Goal: Task Accomplishment & Management: Manage account settings

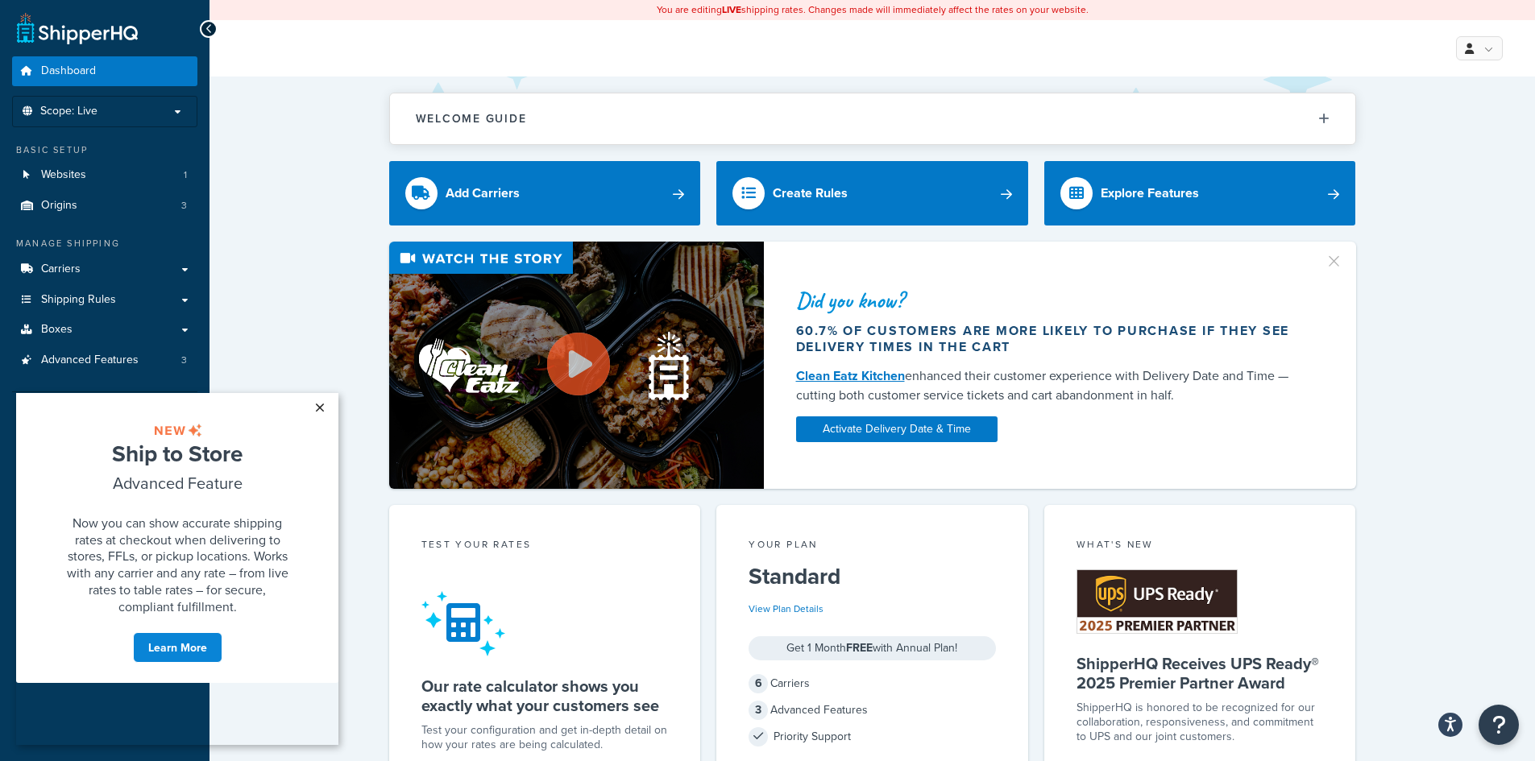
click at [319, 411] on link "×" at bounding box center [319, 407] width 28 height 29
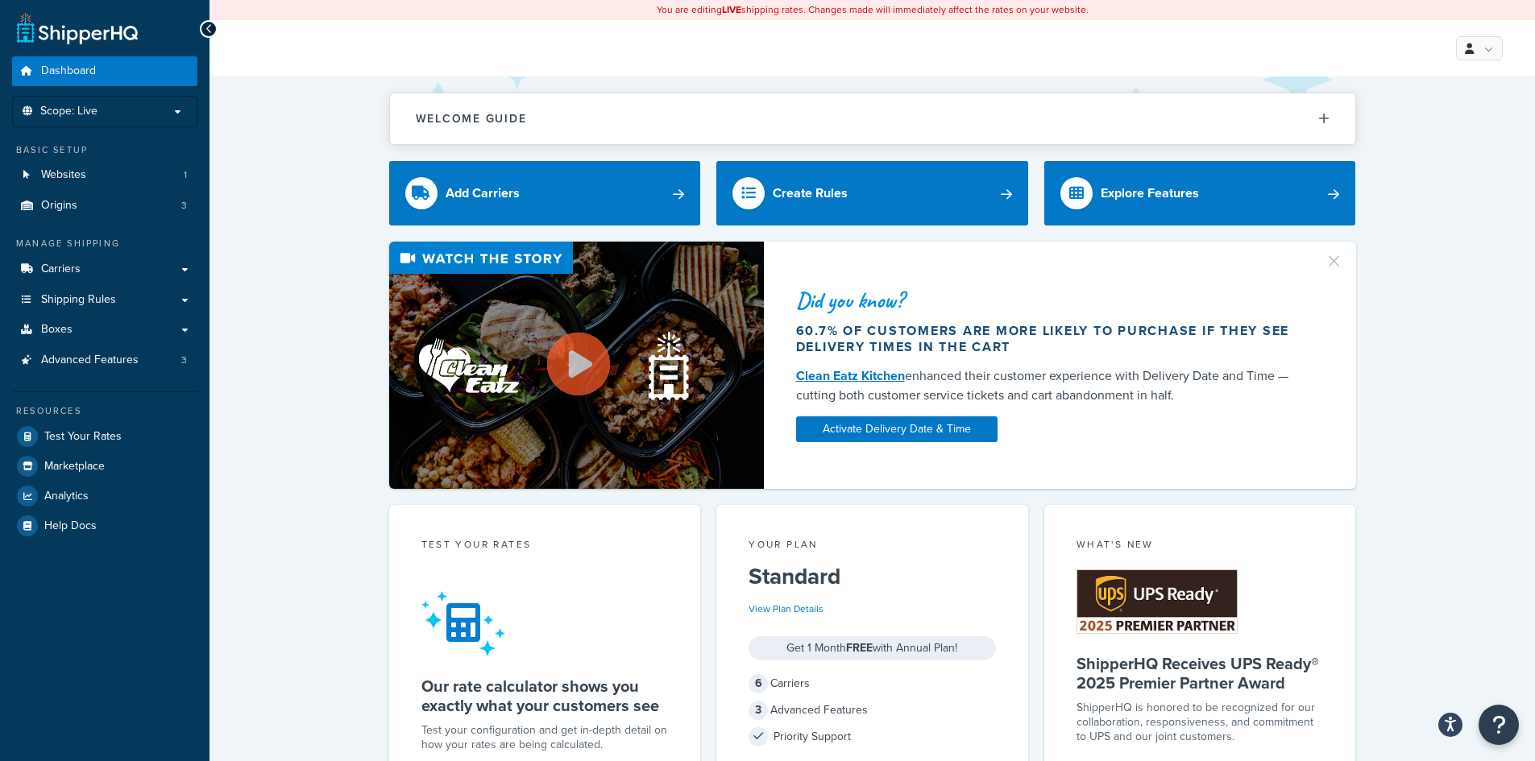
click at [89, 330] on link "Boxes" at bounding box center [104, 330] width 185 height 30
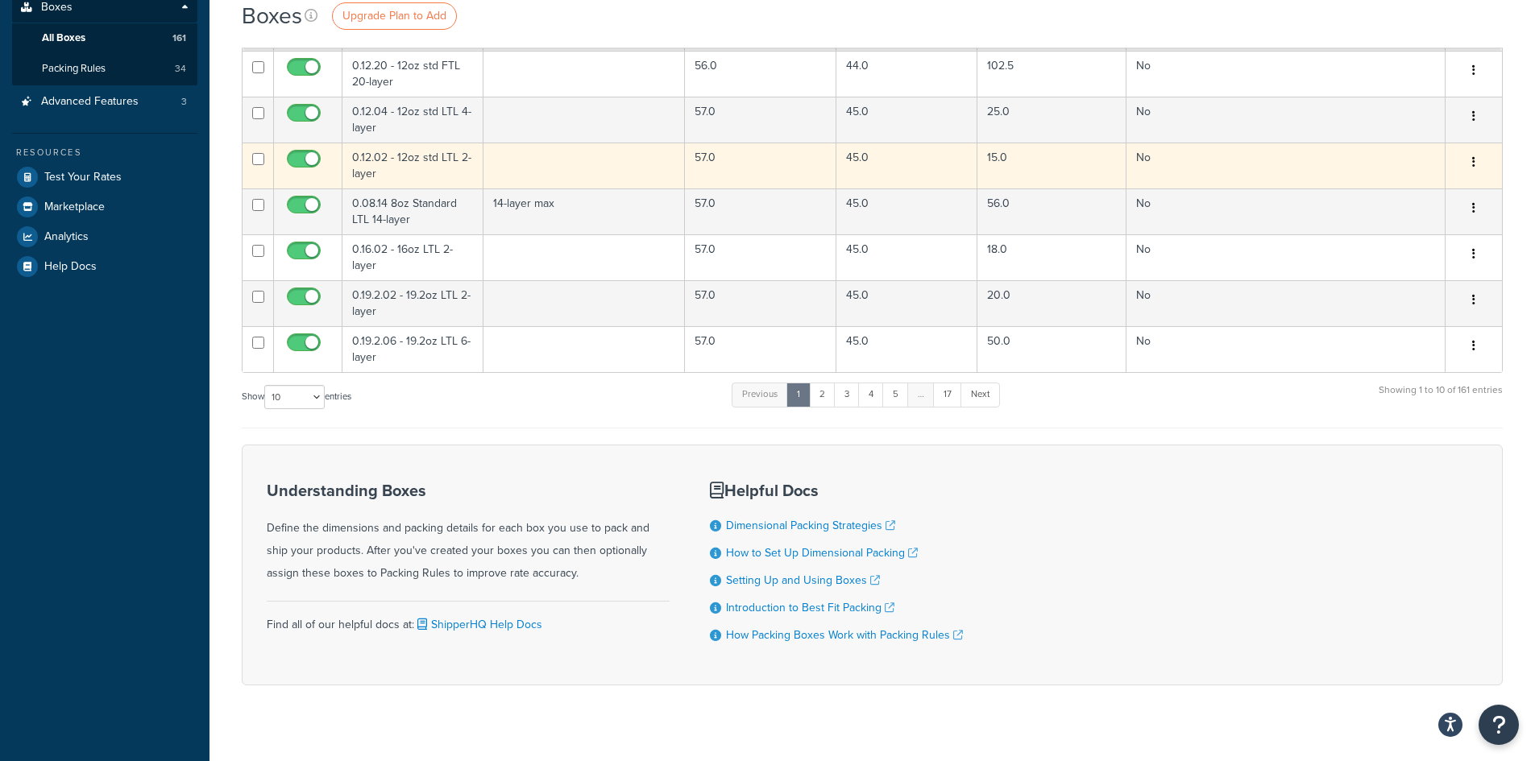
scroll to position [344, 0]
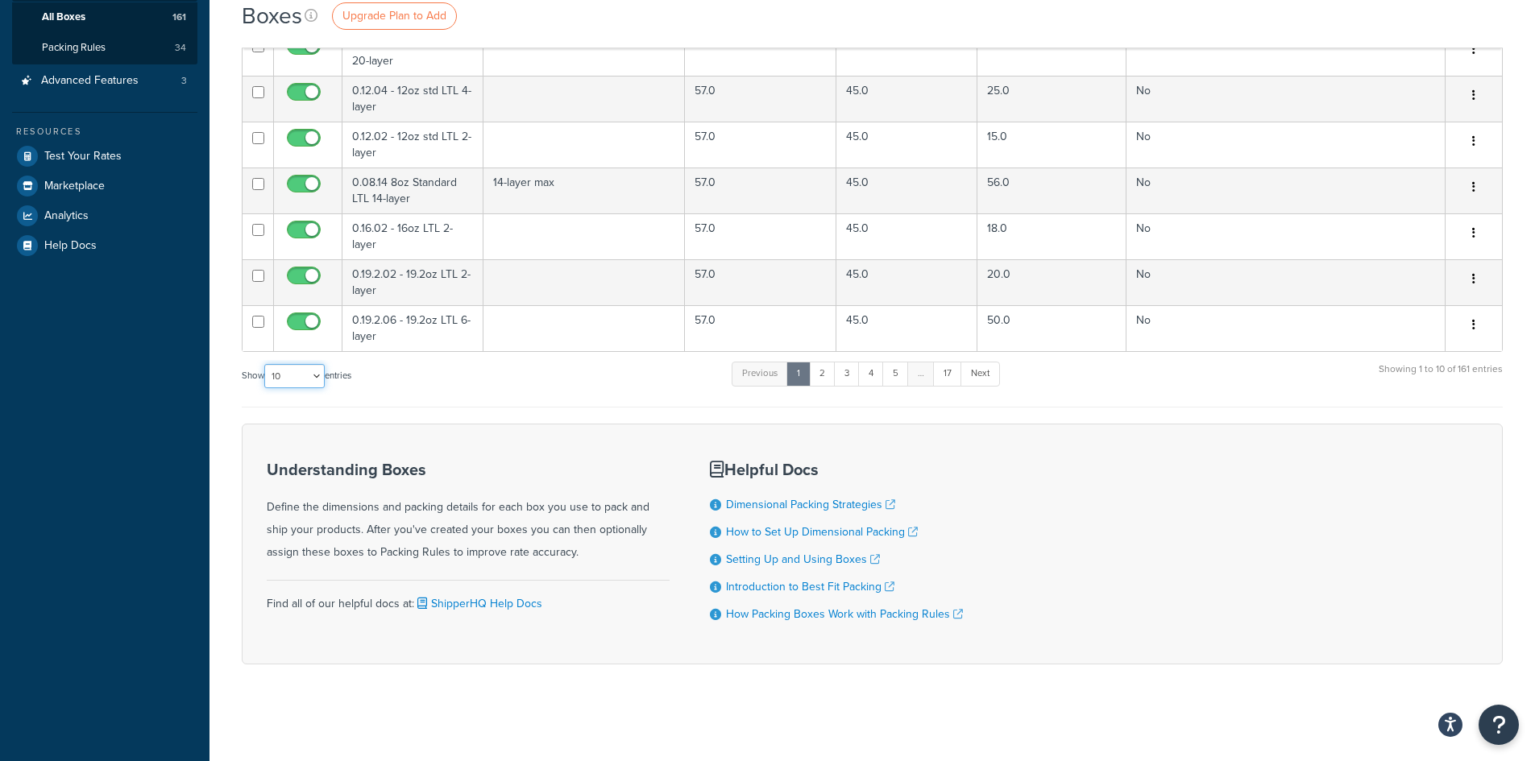
click at [313, 379] on select "10 15 25 50 100 1000" at bounding box center [294, 376] width 60 height 24
select select "100"
click at [266, 365] on select "10 15 25 50 100 1000" at bounding box center [294, 376] width 60 height 24
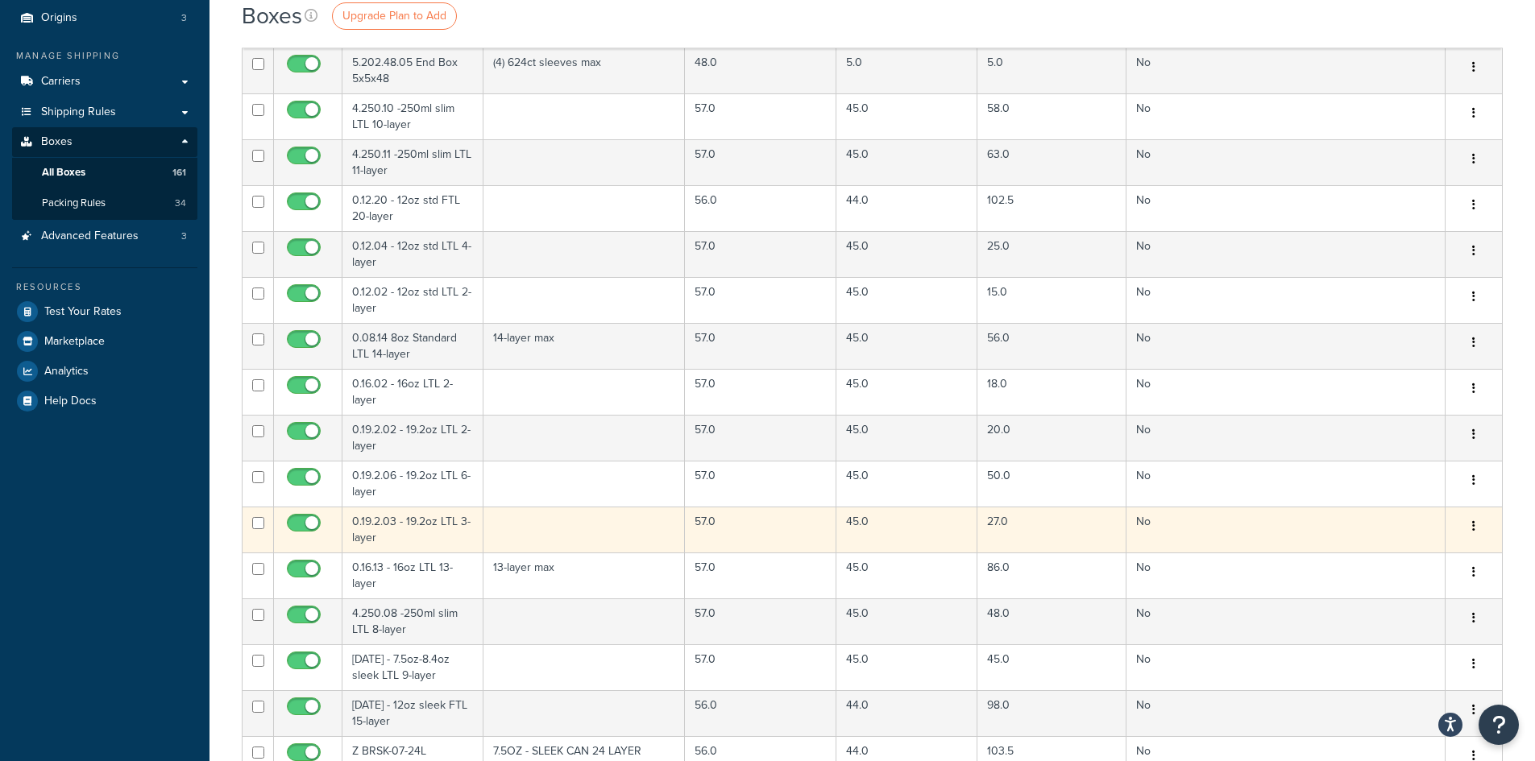
scroll to position [102, 0]
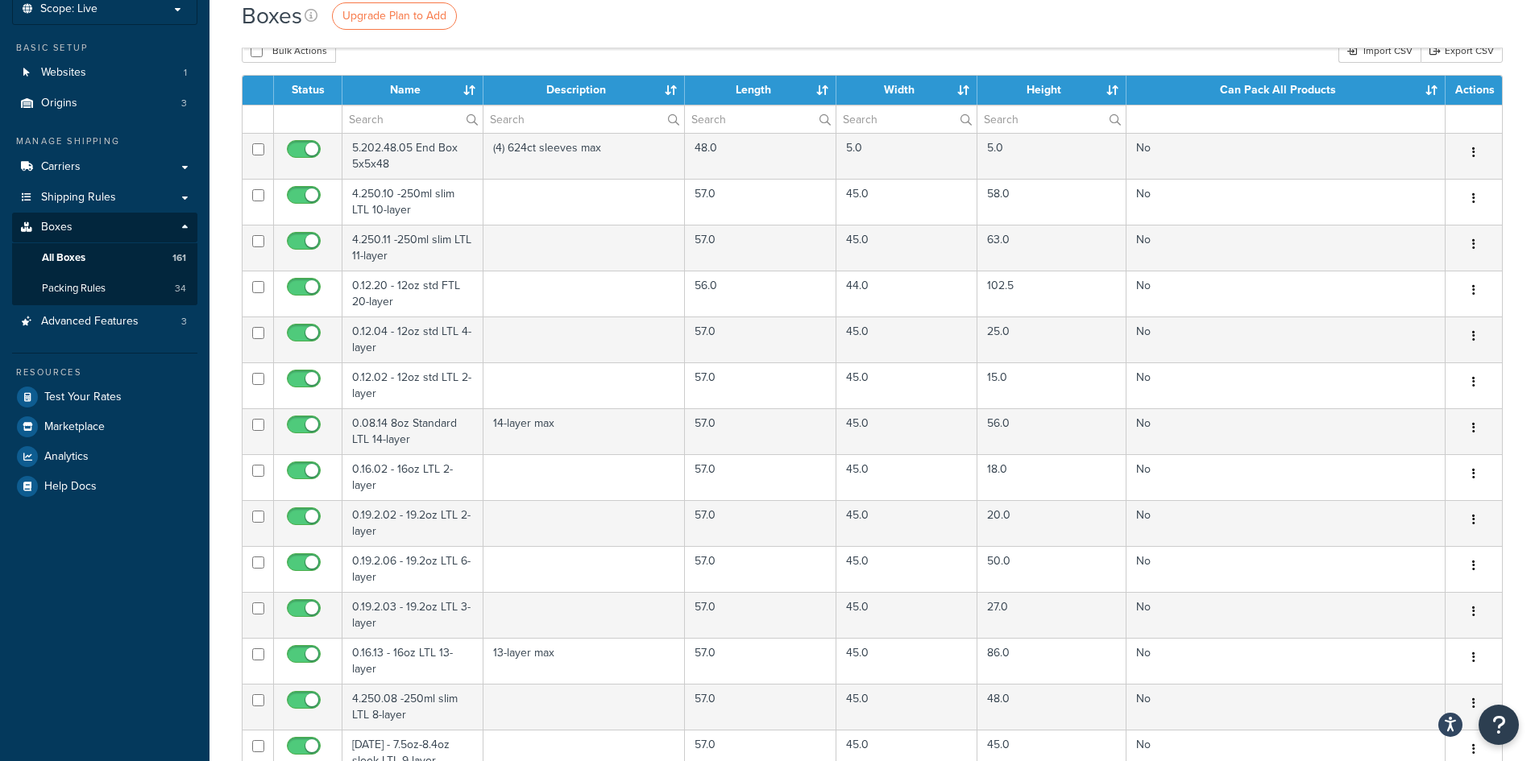
click at [468, 88] on th "Name" at bounding box center [412, 90] width 141 height 29
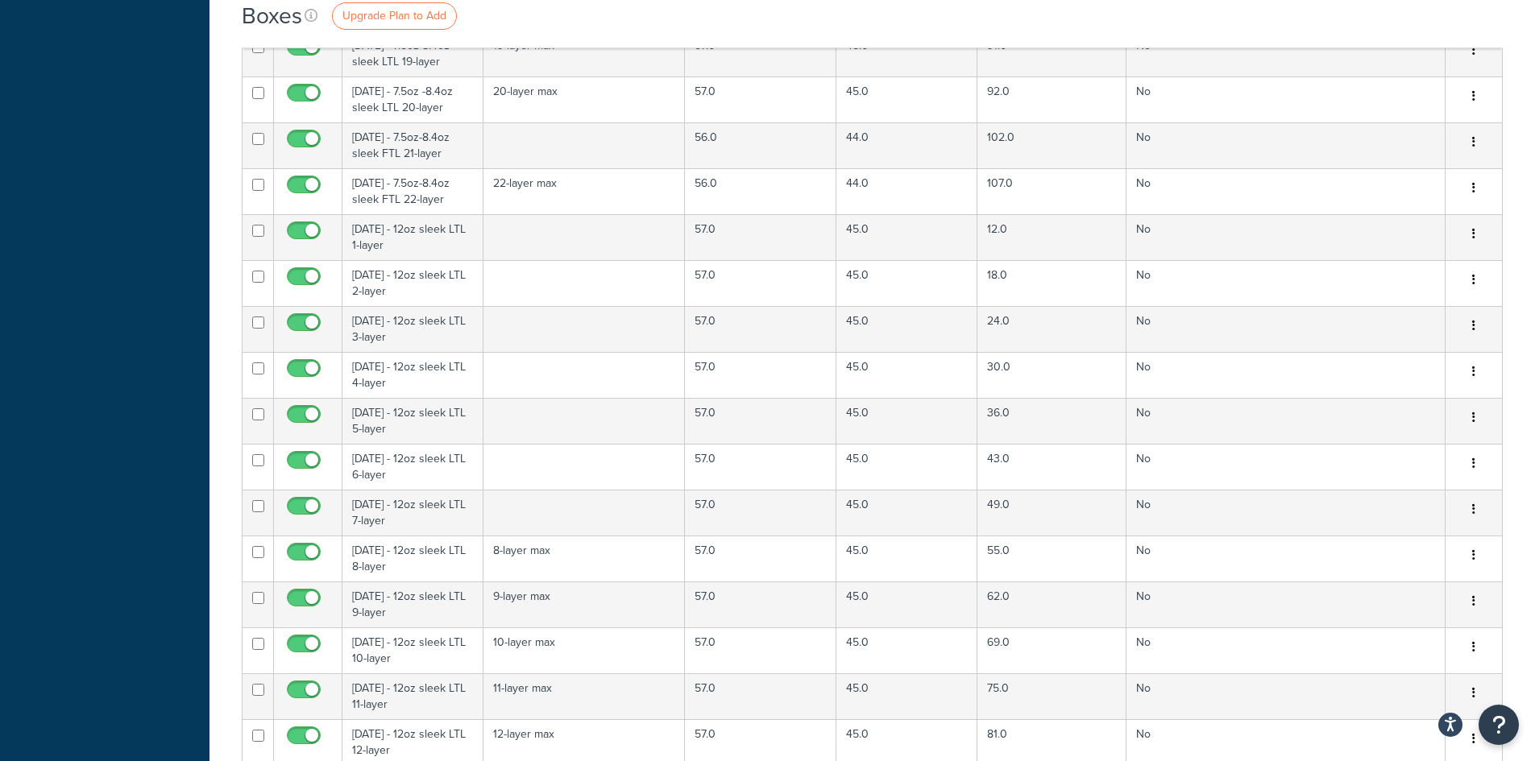
scroll to position [3406, 0]
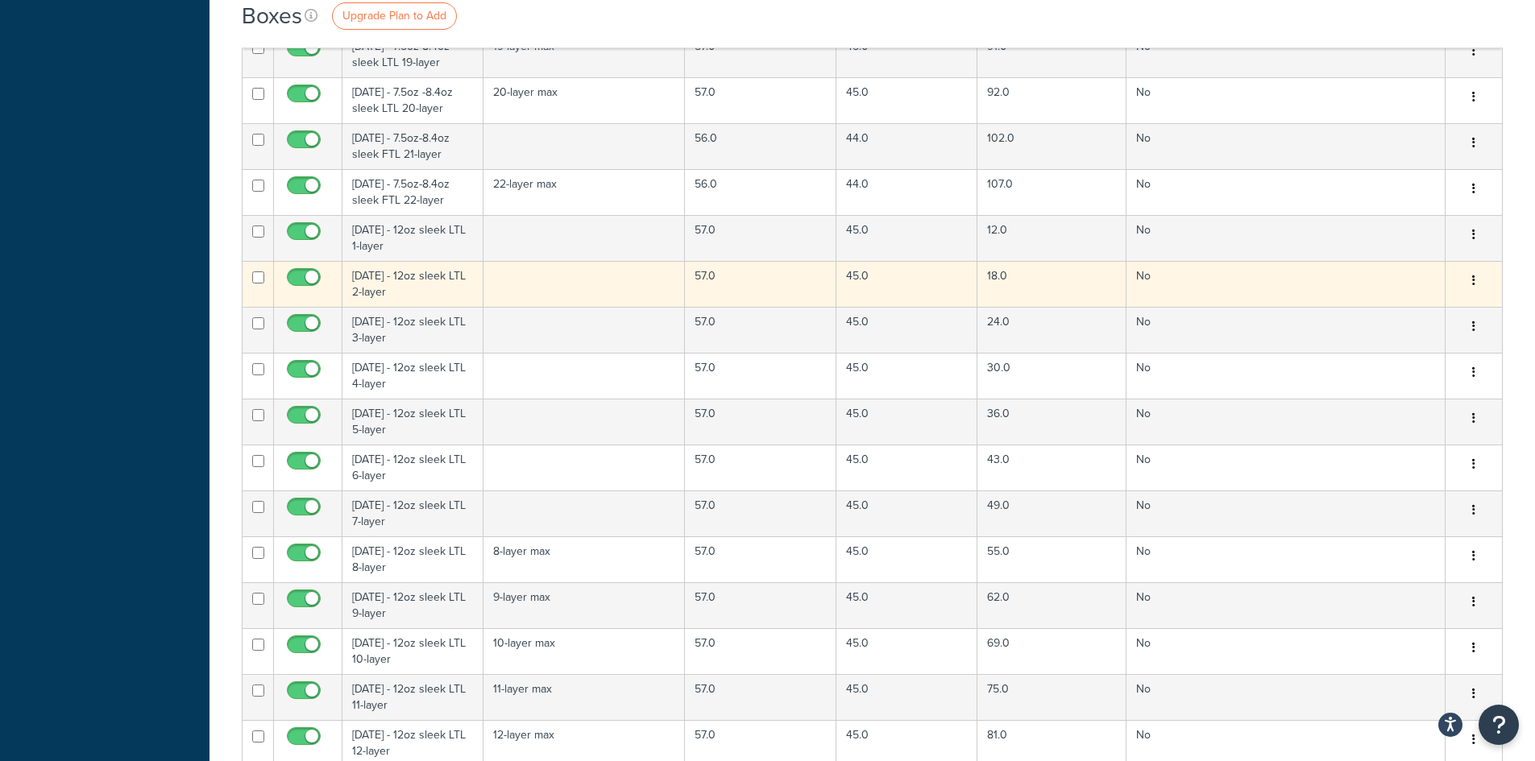
click at [1476, 283] on button "button" at bounding box center [1474, 281] width 23 height 26
click at [1397, 314] on link "Edit" at bounding box center [1420, 311] width 127 height 33
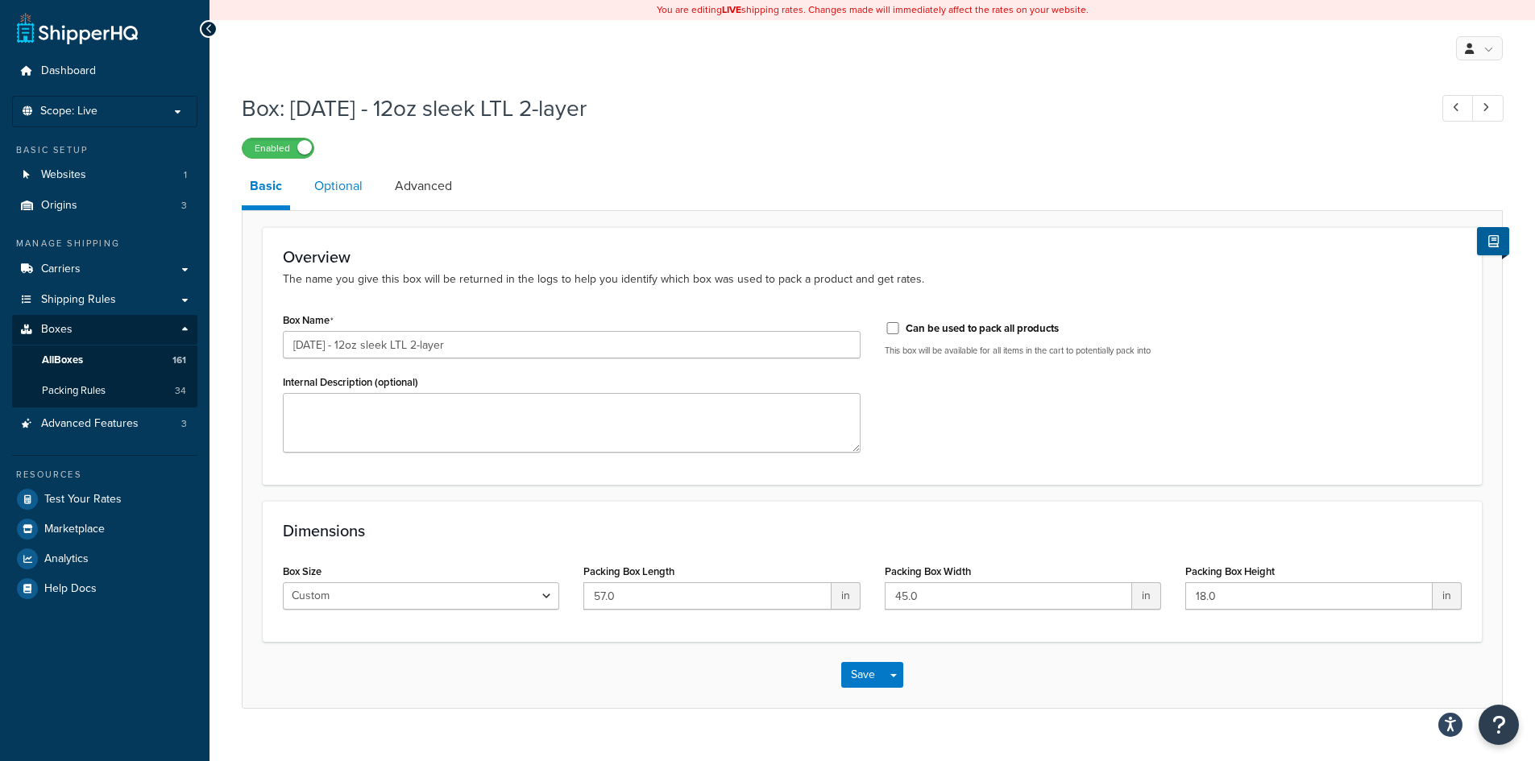
click at [330, 192] on link "Optional" at bounding box center [338, 186] width 64 height 39
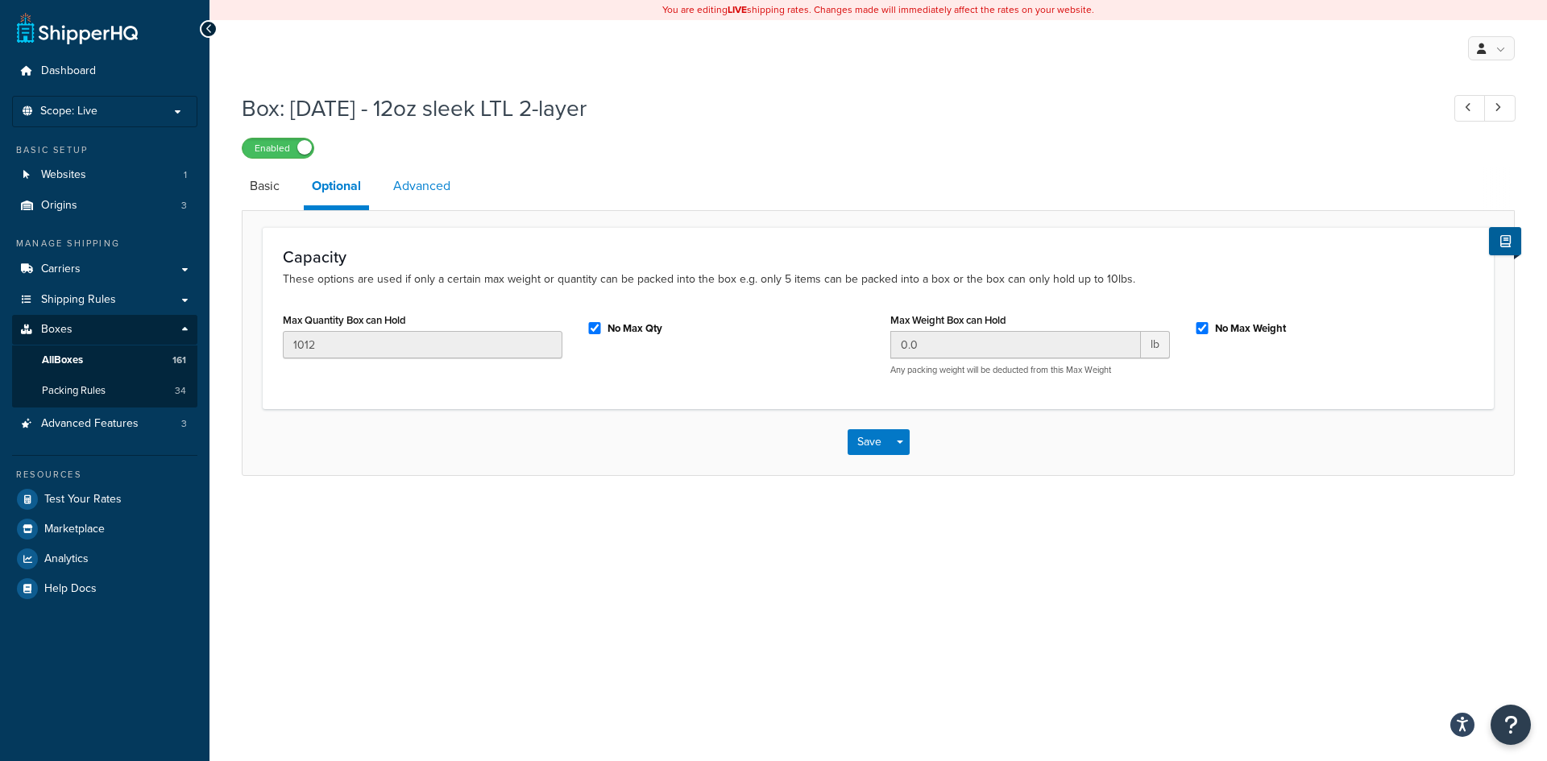
click at [419, 189] on link "Advanced" at bounding box center [421, 186] width 73 height 39
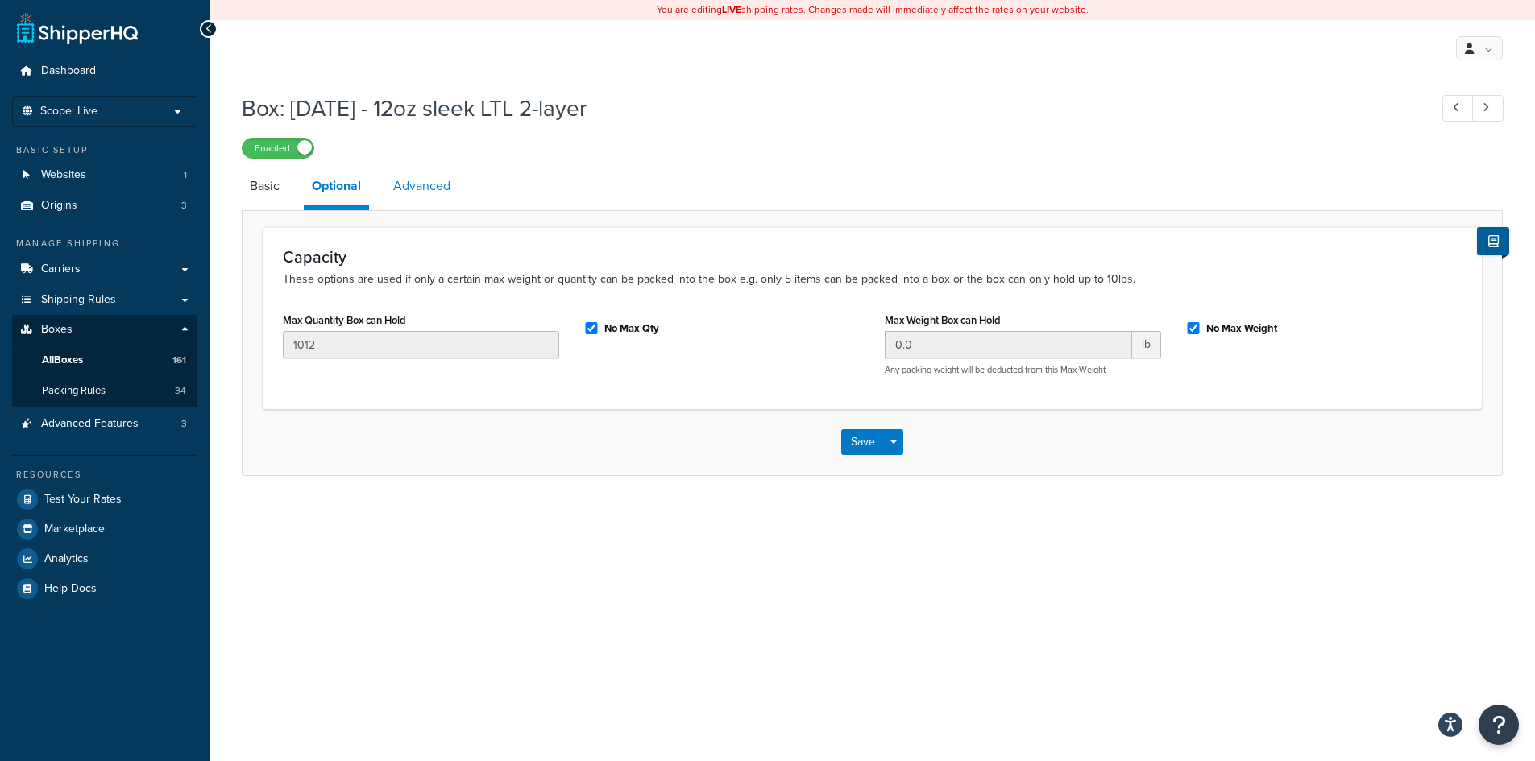
select select "250"
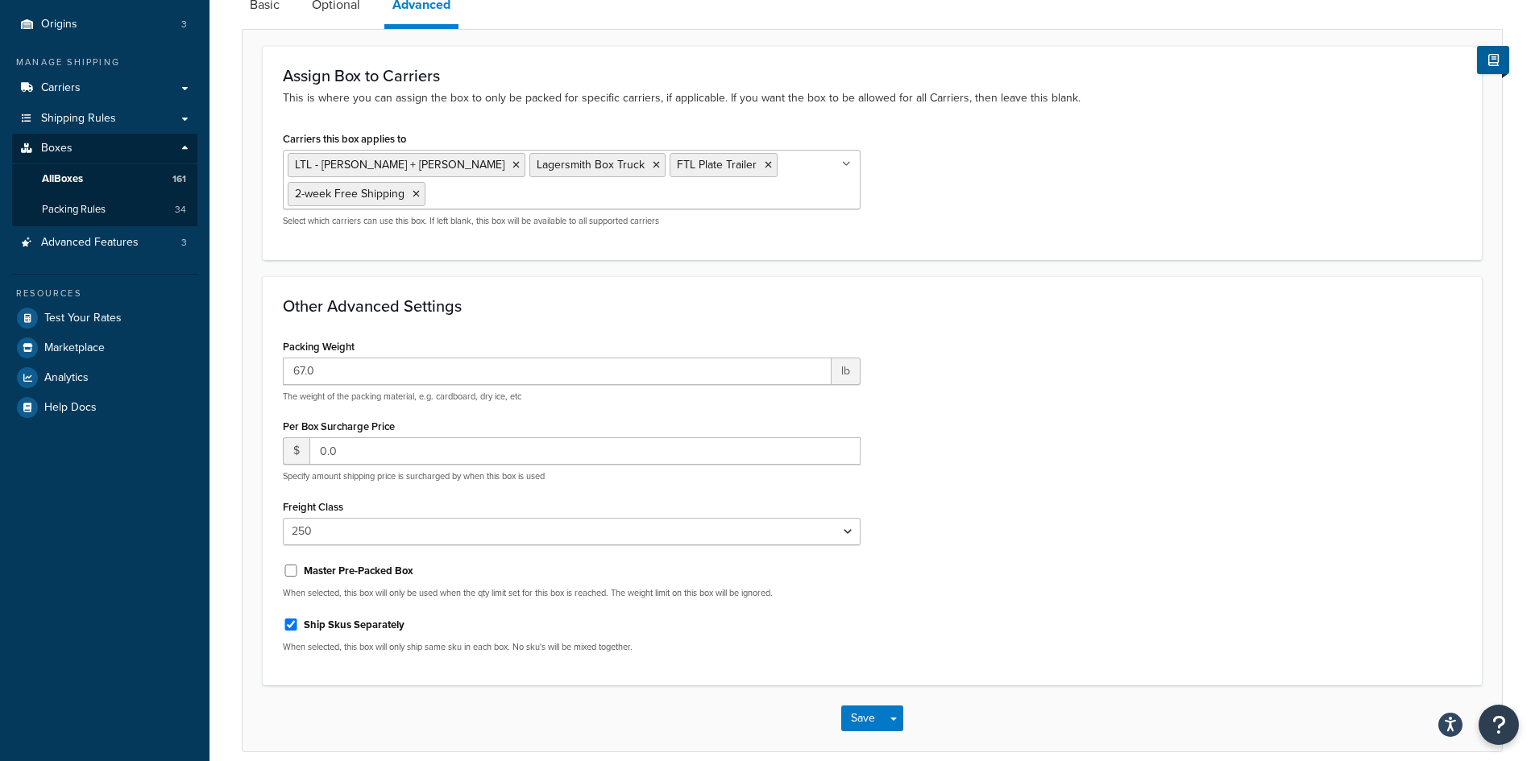
scroll to position [242, 0]
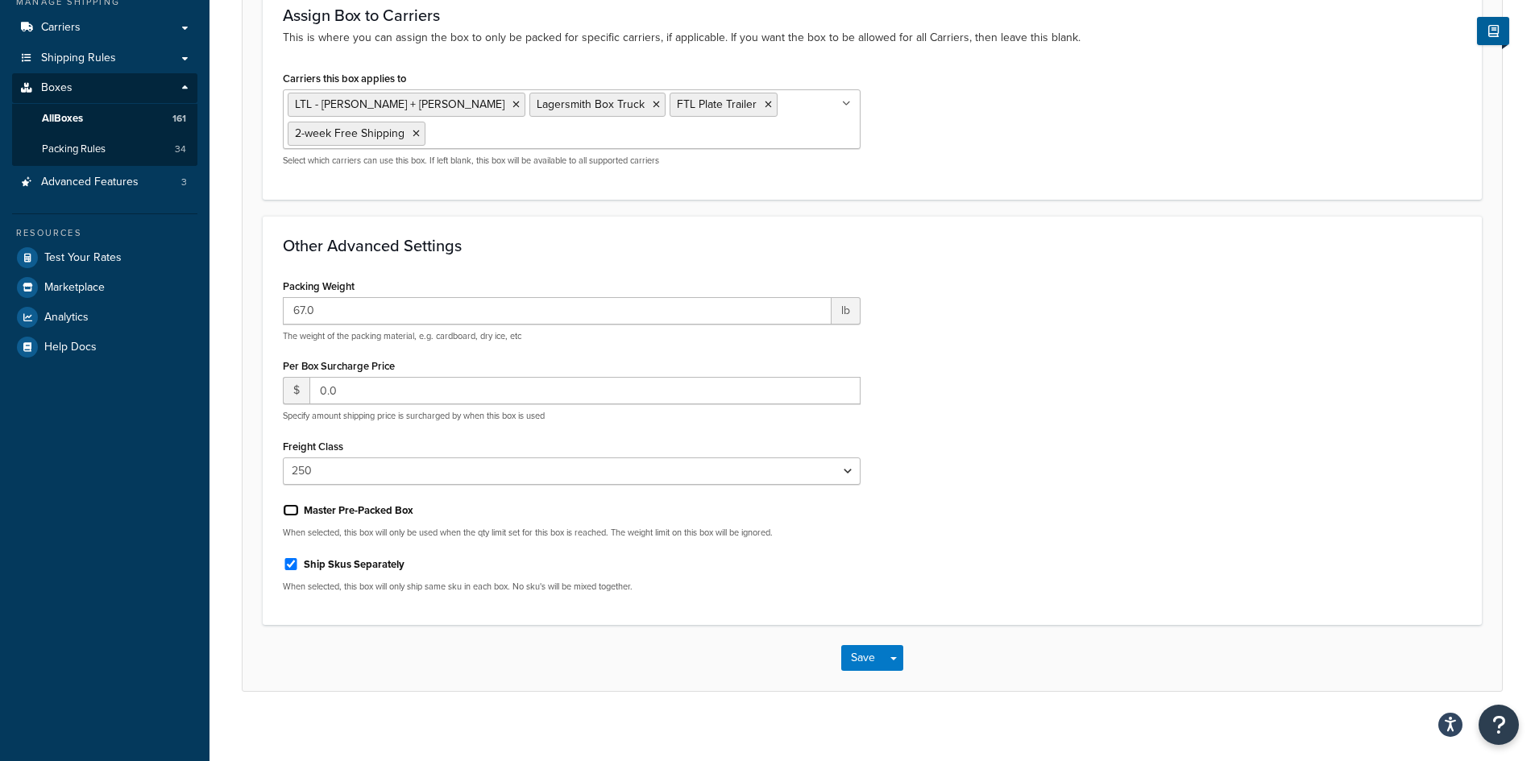
click at [293, 509] on input "Master Pre-Packed Box" at bounding box center [291, 510] width 16 height 12
checkbox input "true"
click at [875, 660] on button "Save" at bounding box center [863, 658] width 44 height 26
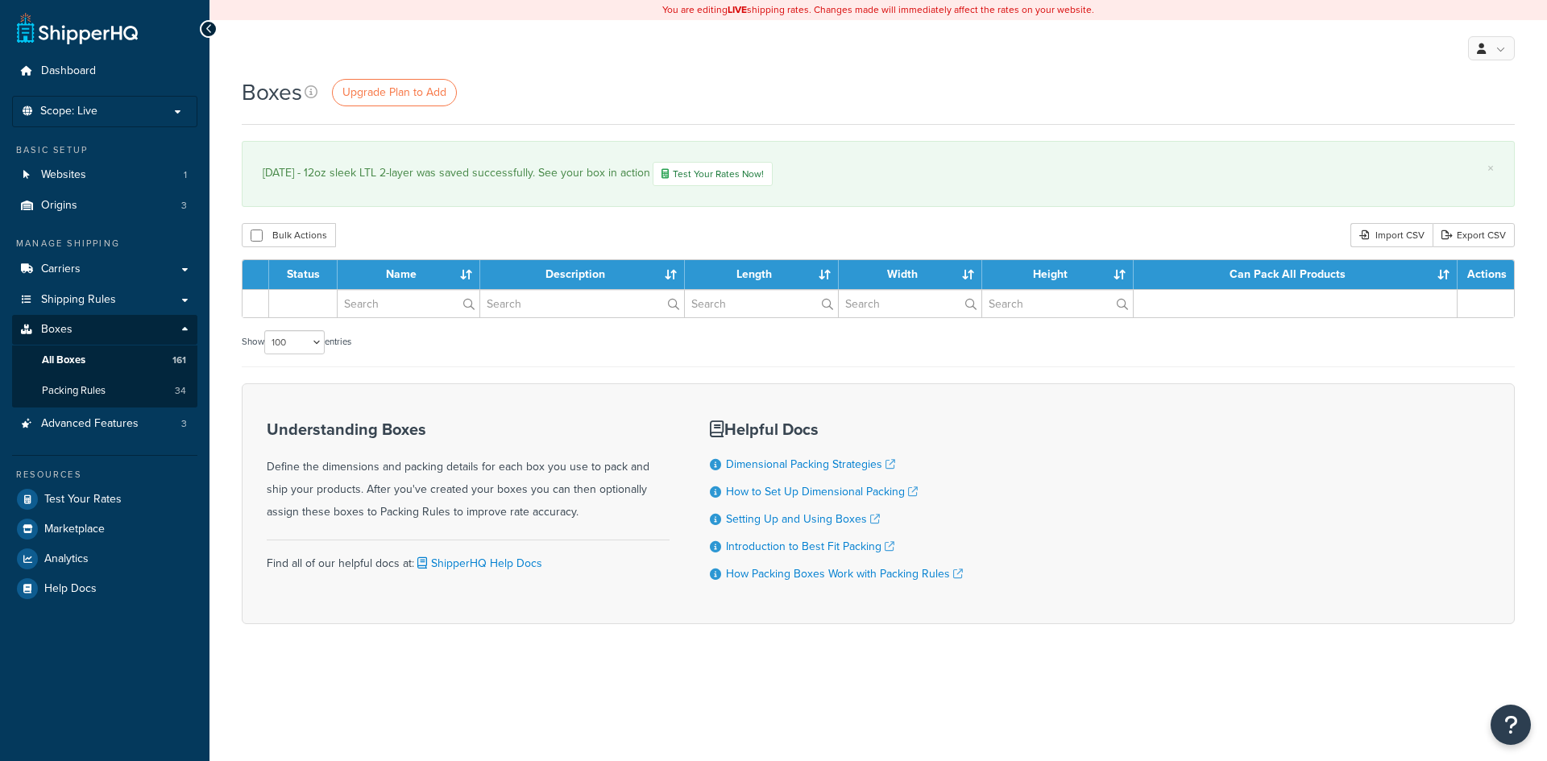
select select "100"
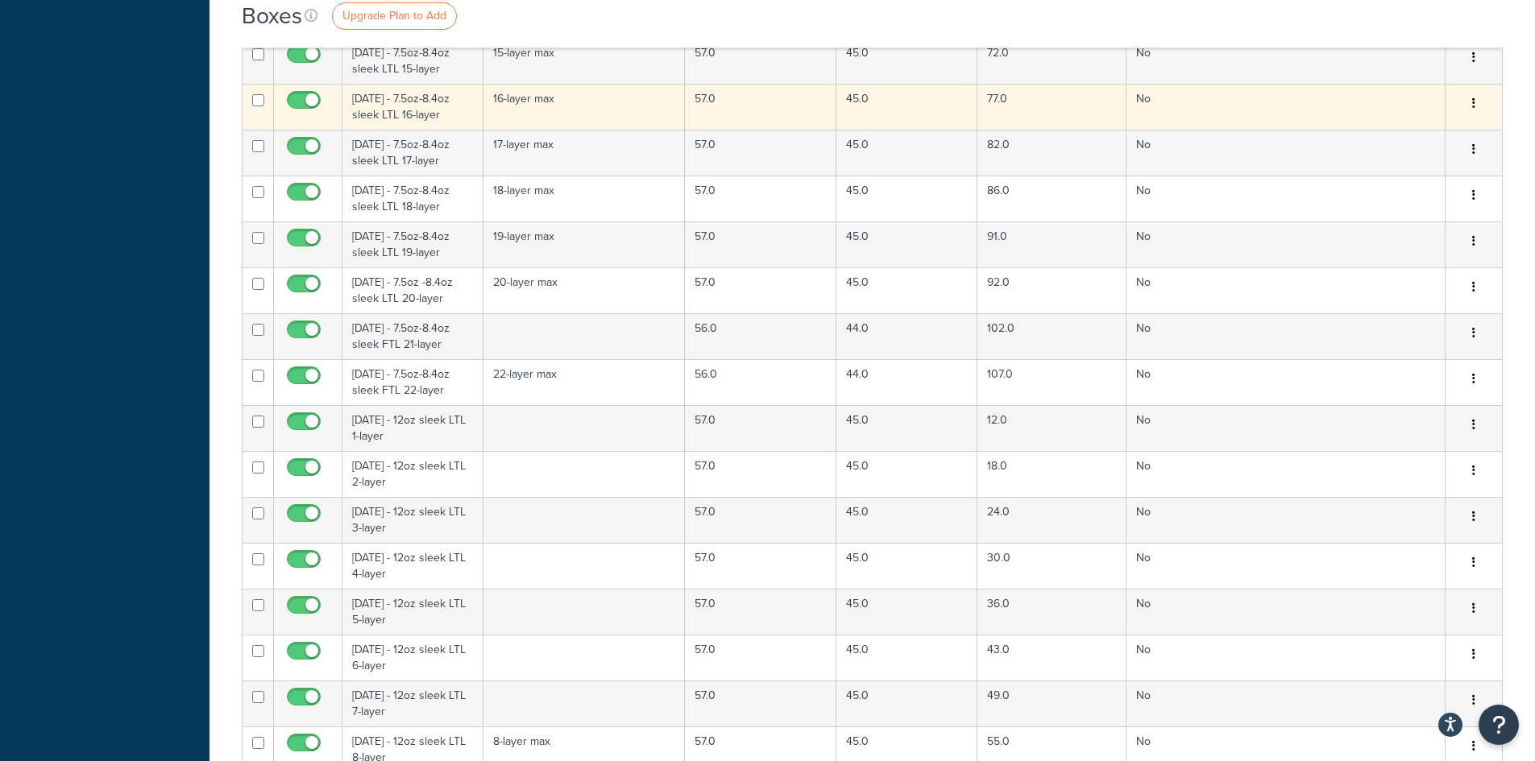
scroll to position [3384, 0]
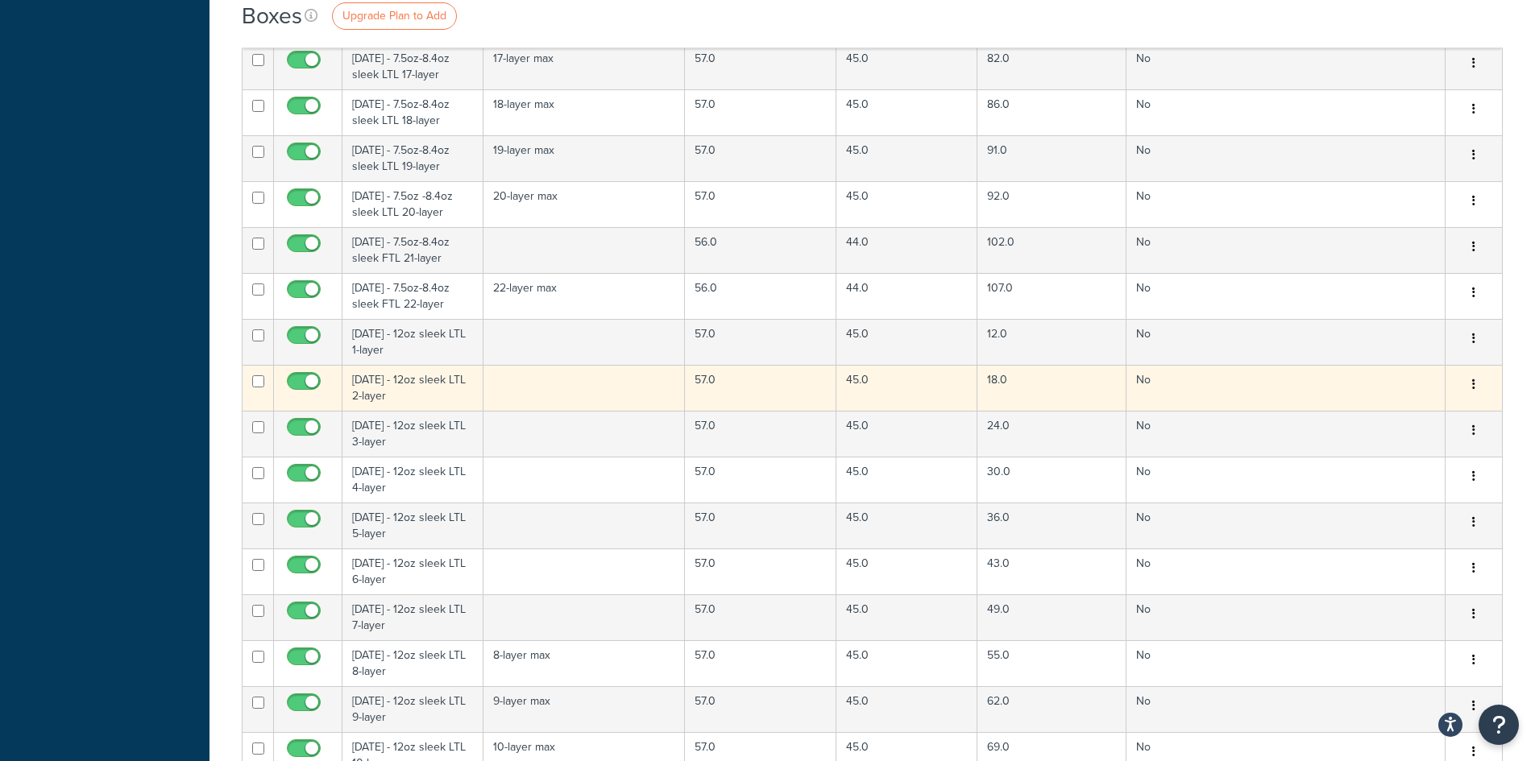
click at [1470, 388] on button "button" at bounding box center [1474, 385] width 23 height 26
click at [1420, 415] on link "Edit" at bounding box center [1420, 415] width 127 height 33
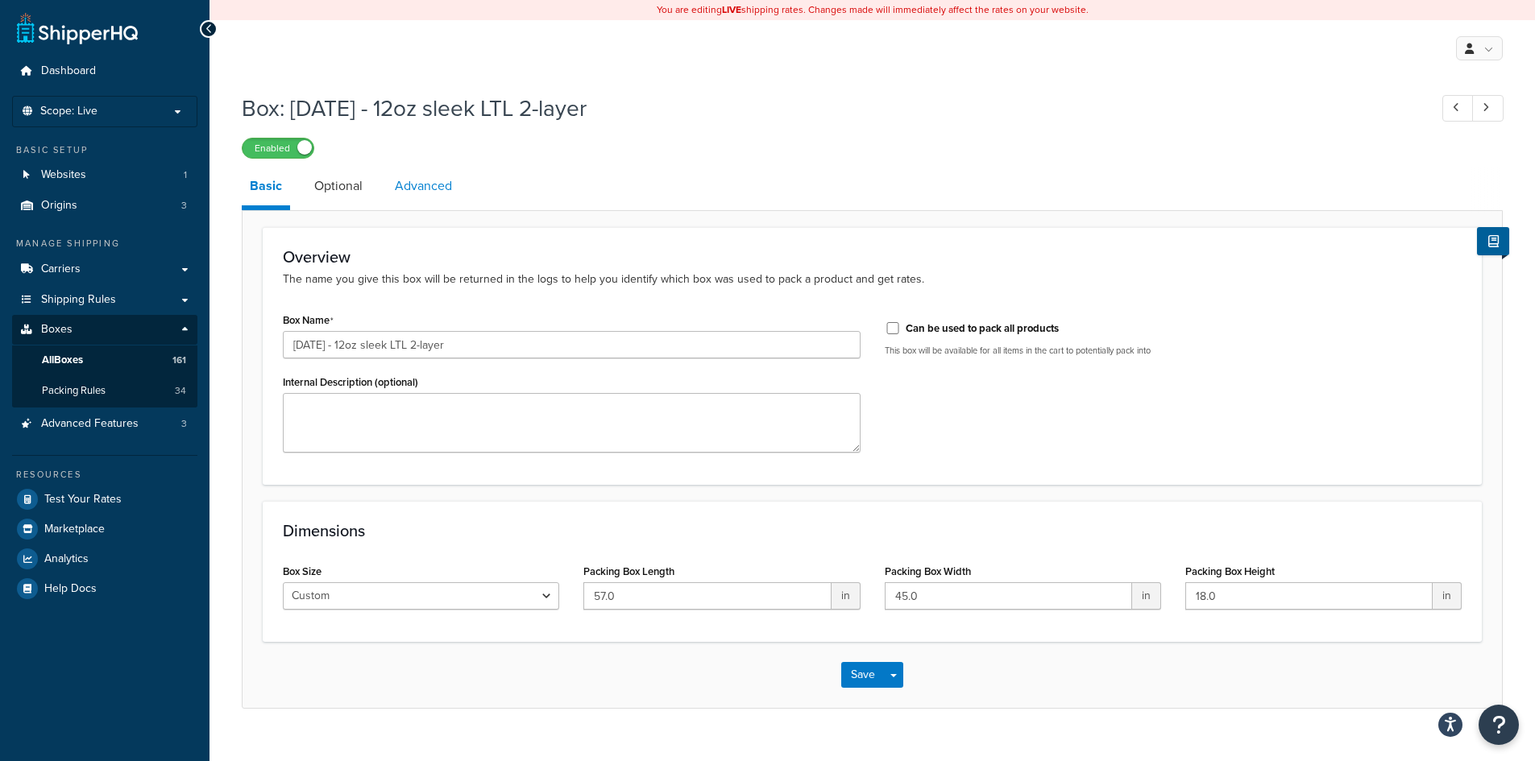
click at [410, 187] on link "Advanced" at bounding box center [423, 186] width 73 height 39
select select "250"
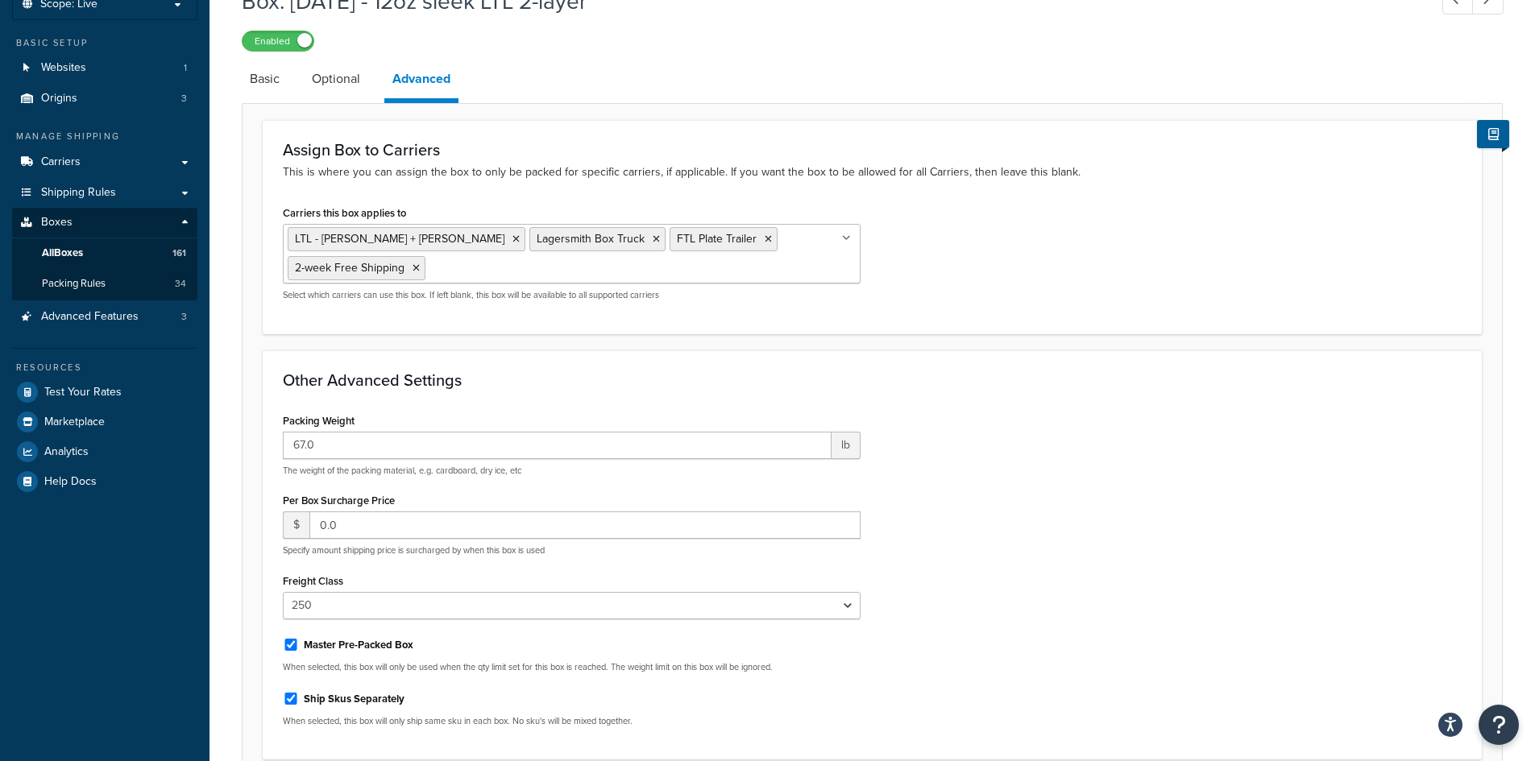
scroll to position [81, 0]
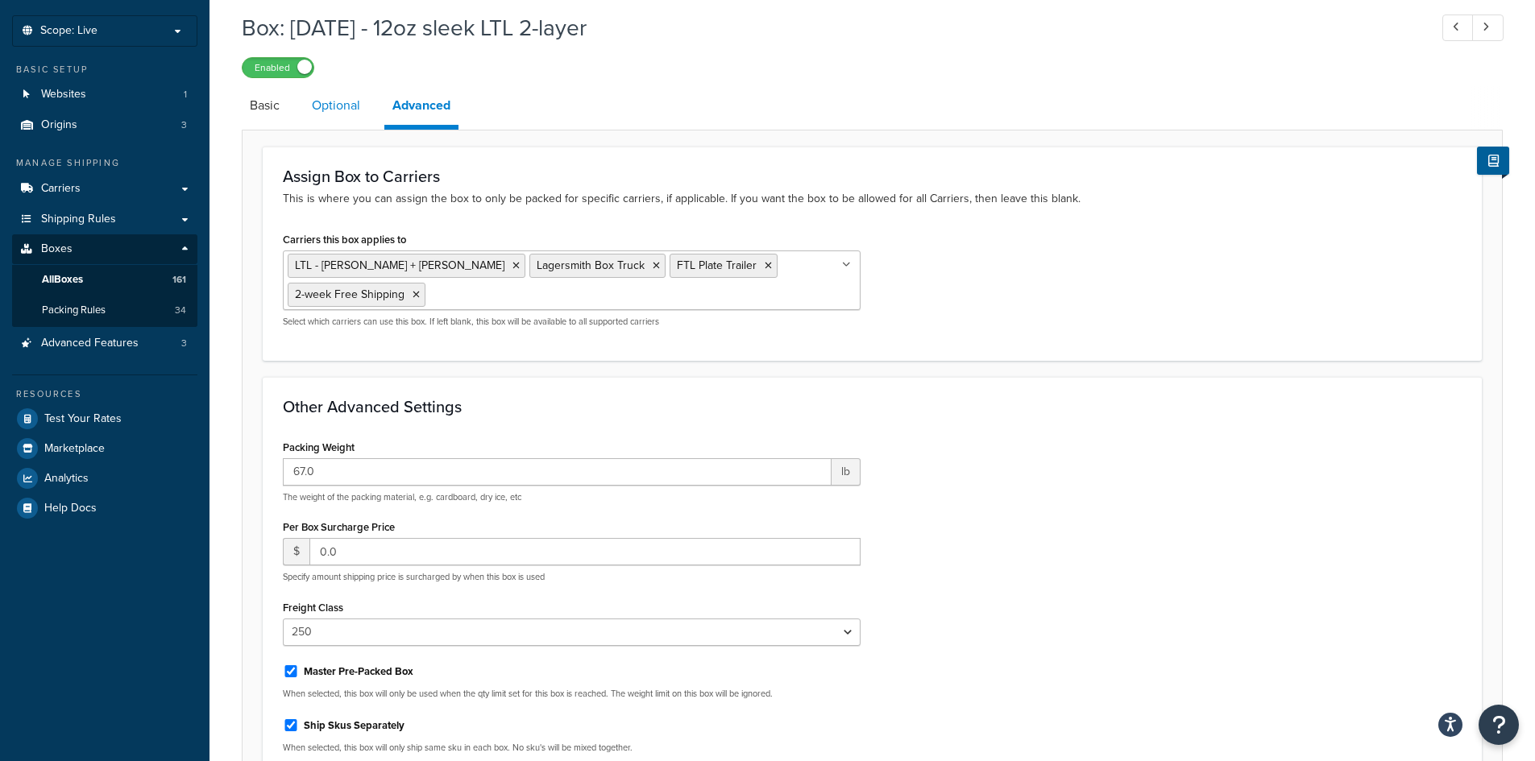
click at [338, 102] on link "Optional" at bounding box center [336, 105] width 64 height 39
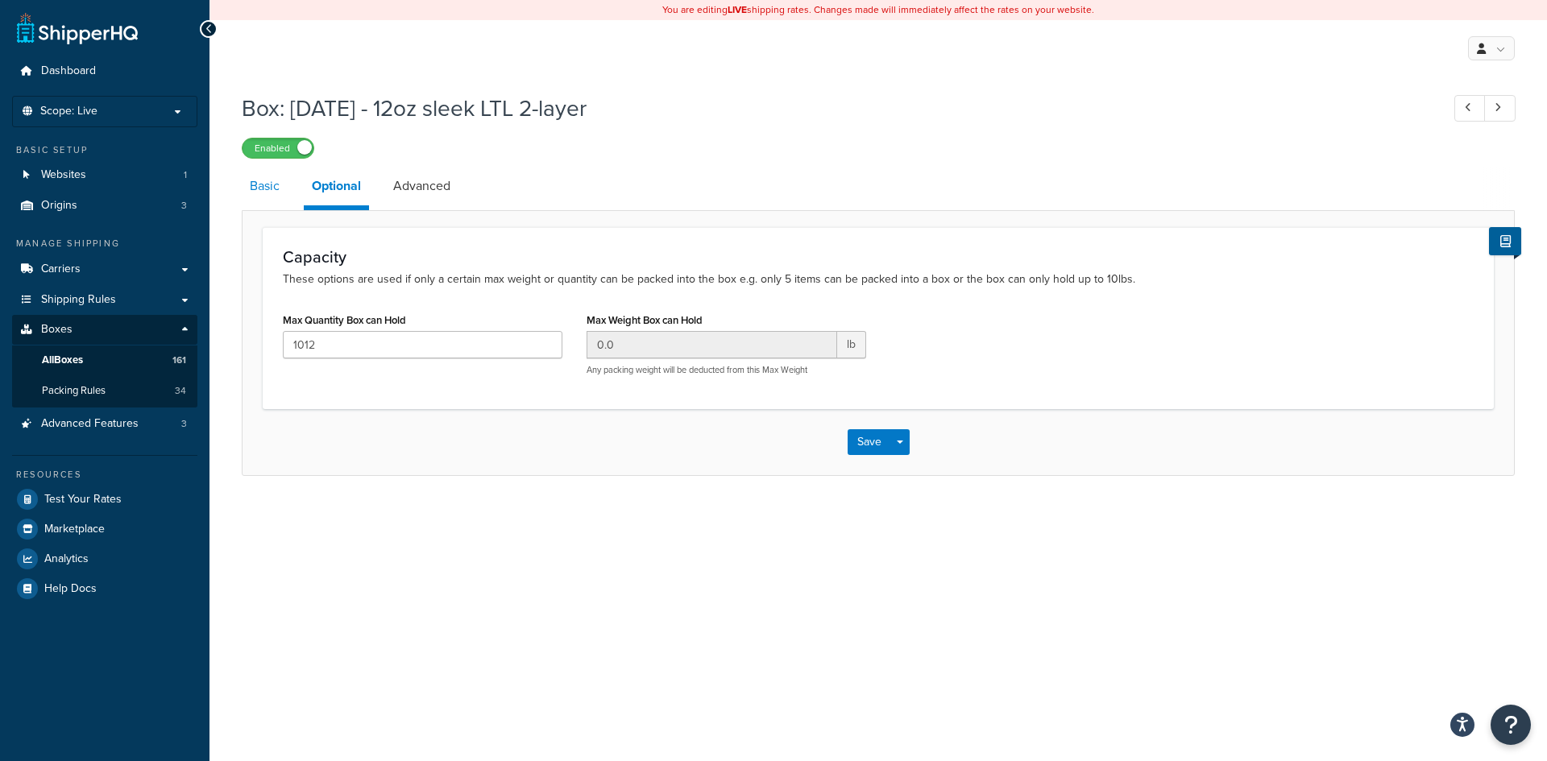
click at [265, 182] on link "Basic" at bounding box center [265, 186] width 46 height 39
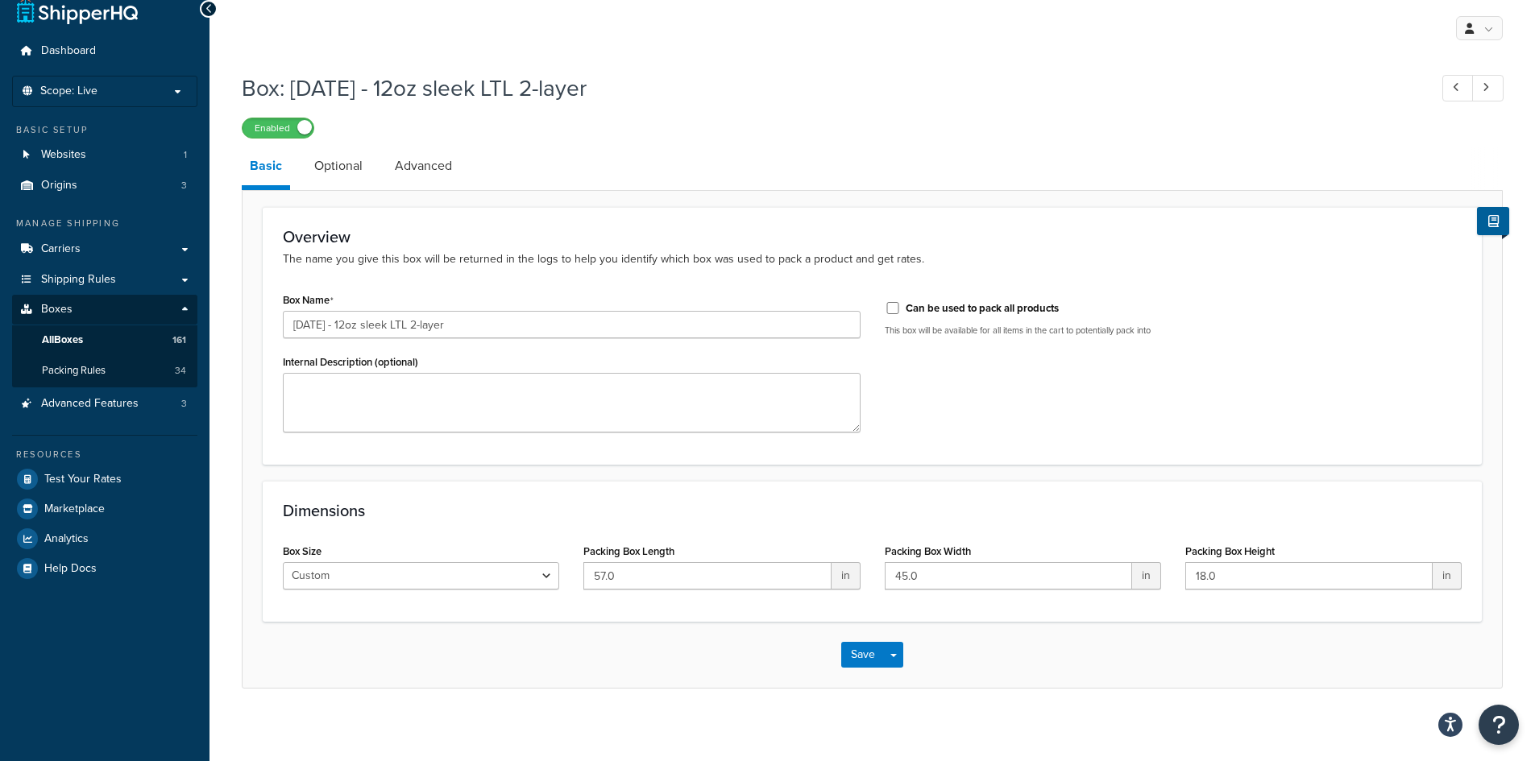
scroll to position [31, 0]
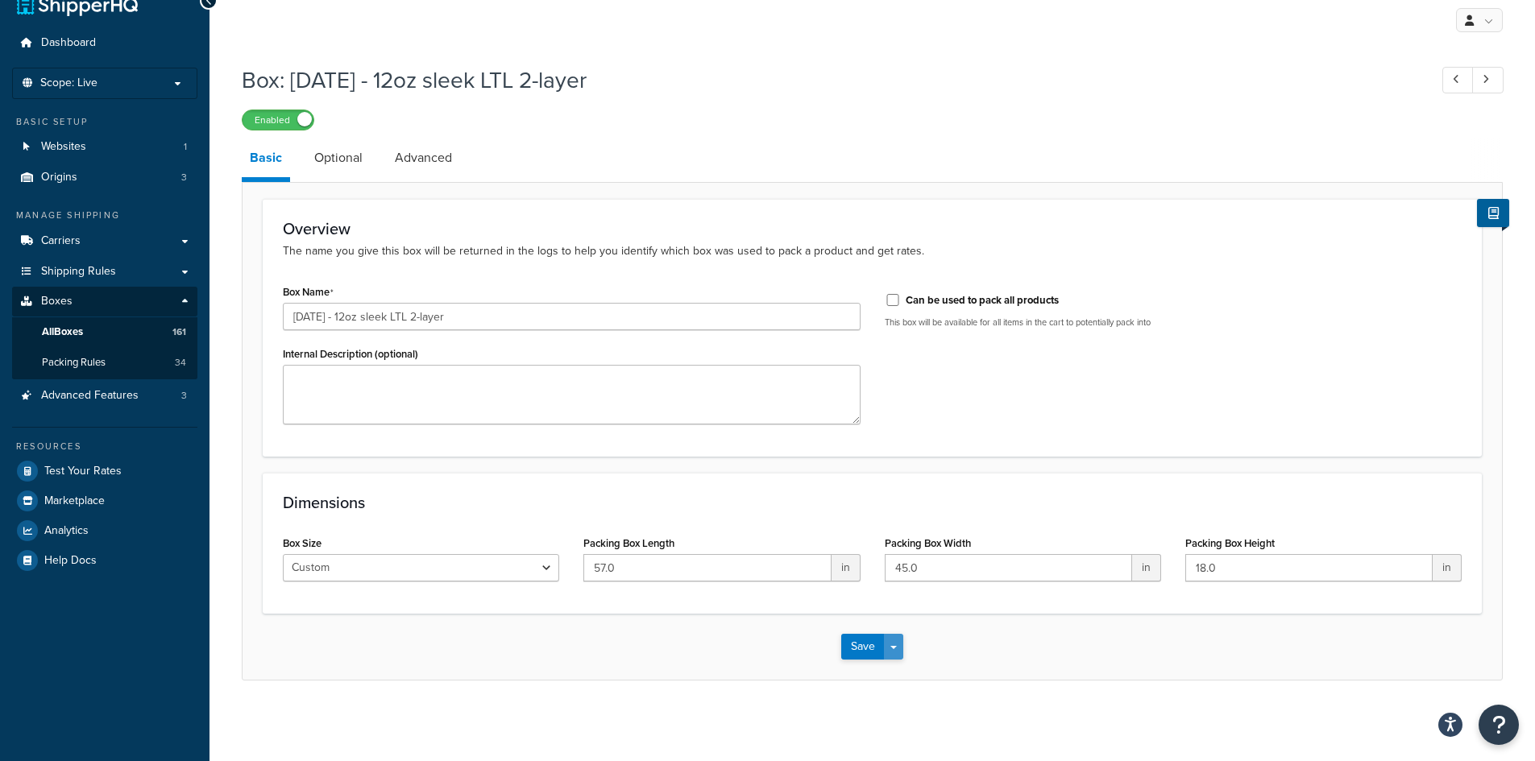
click at [891, 649] on span "button" at bounding box center [893, 647] width 6 height 3
click at [1122, 665] on div "Save Save Dropdown Save and Edit Save and Duplicate Save and Create New" at bounding box center [872, 647] width 1259 height 66
click at [1222, 70] on h1 "Box: 1.12.02 - 12oz sleek LTL 2-layer" at bounding box center [827, 79] width 1171 height 31
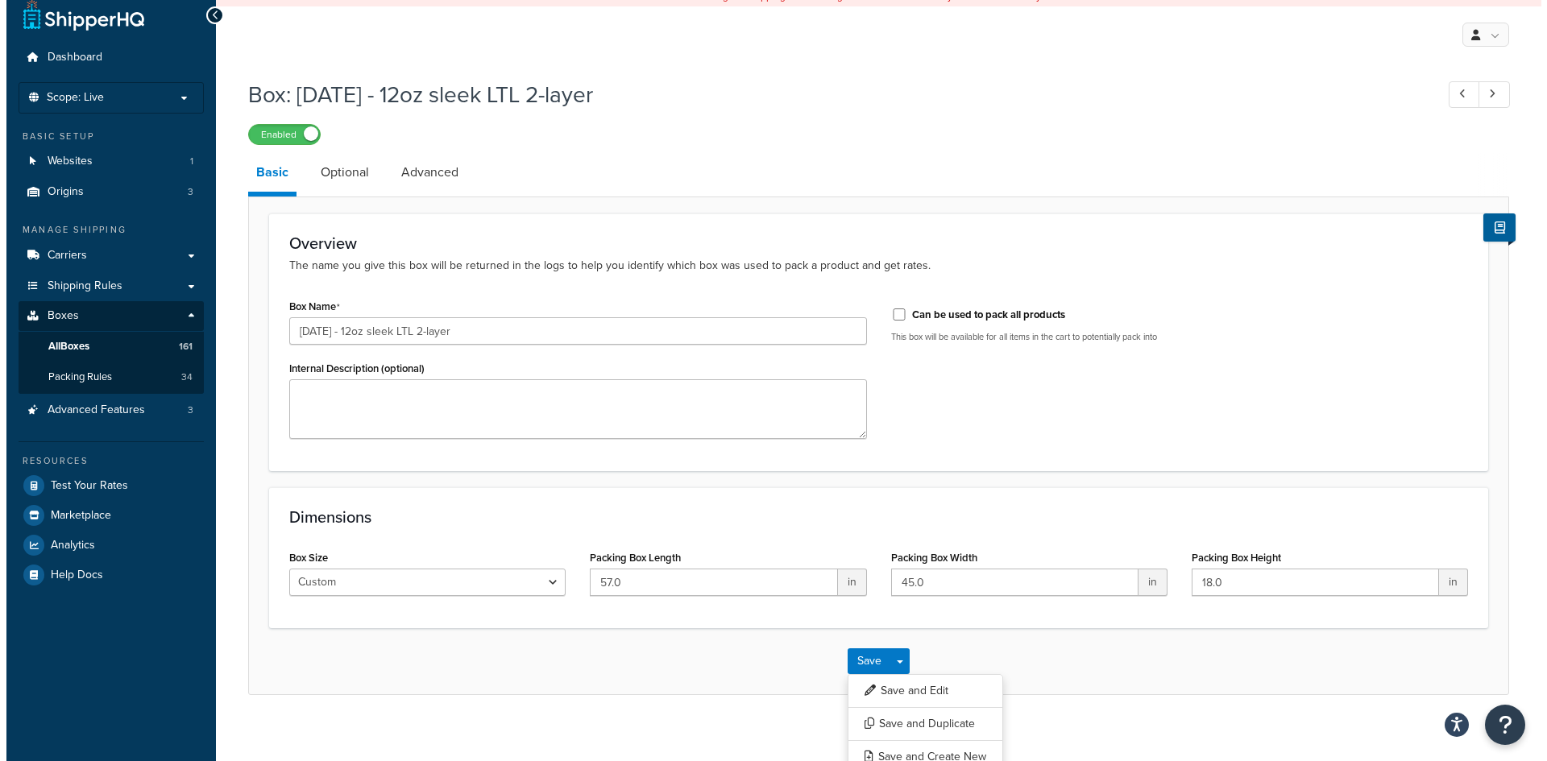
scroll to position [0, 0]
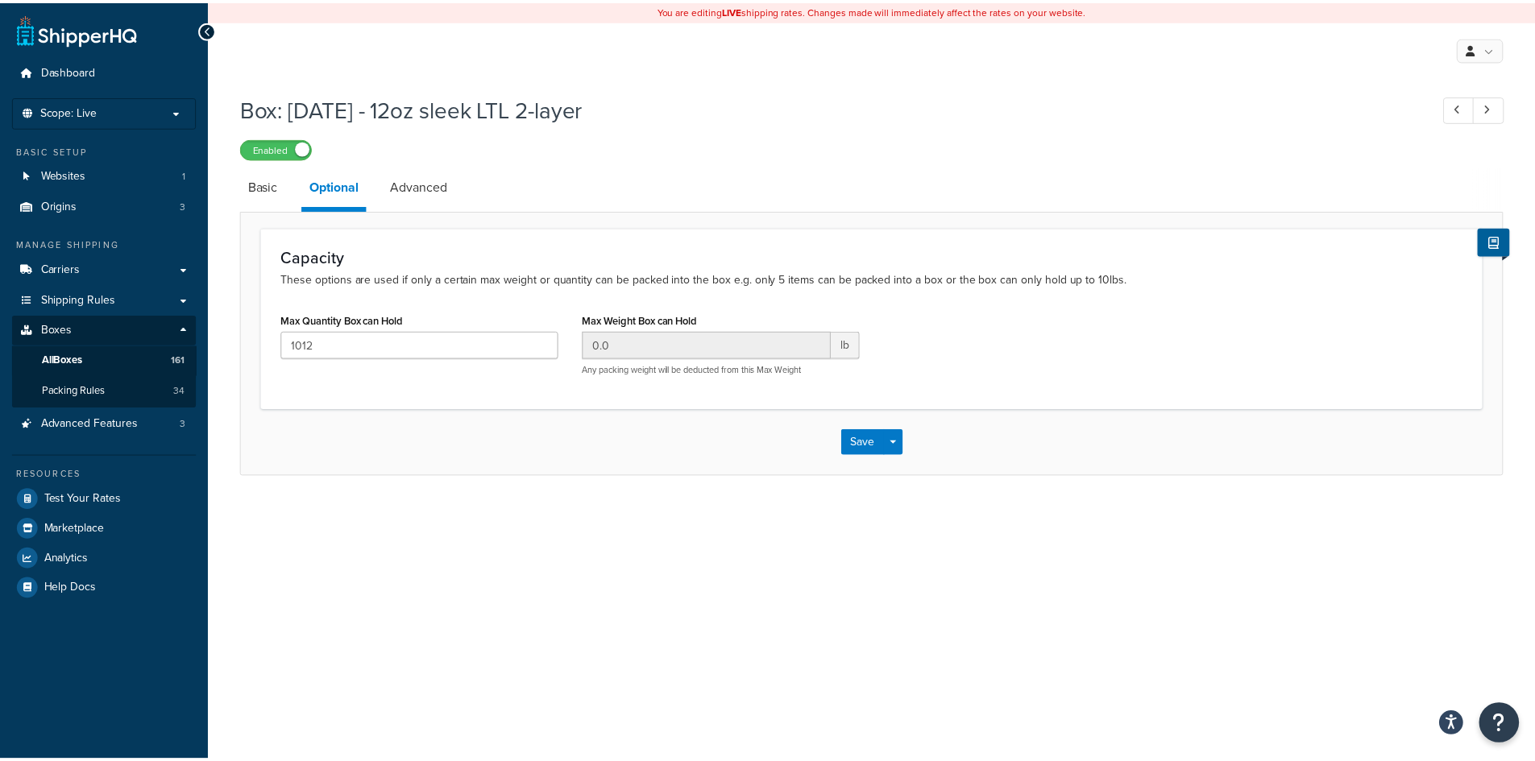
scroll to position [81, 0]
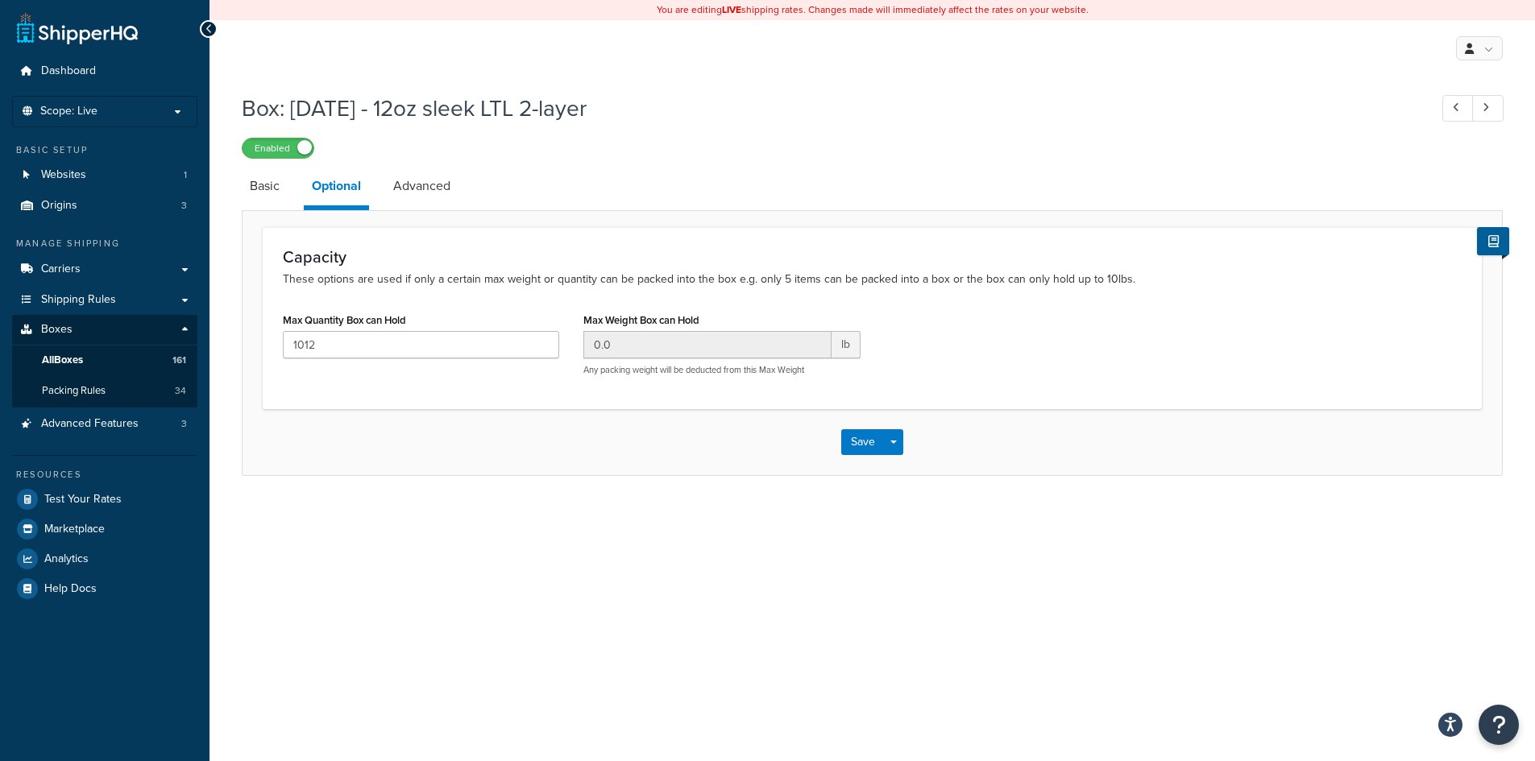
select select "250"
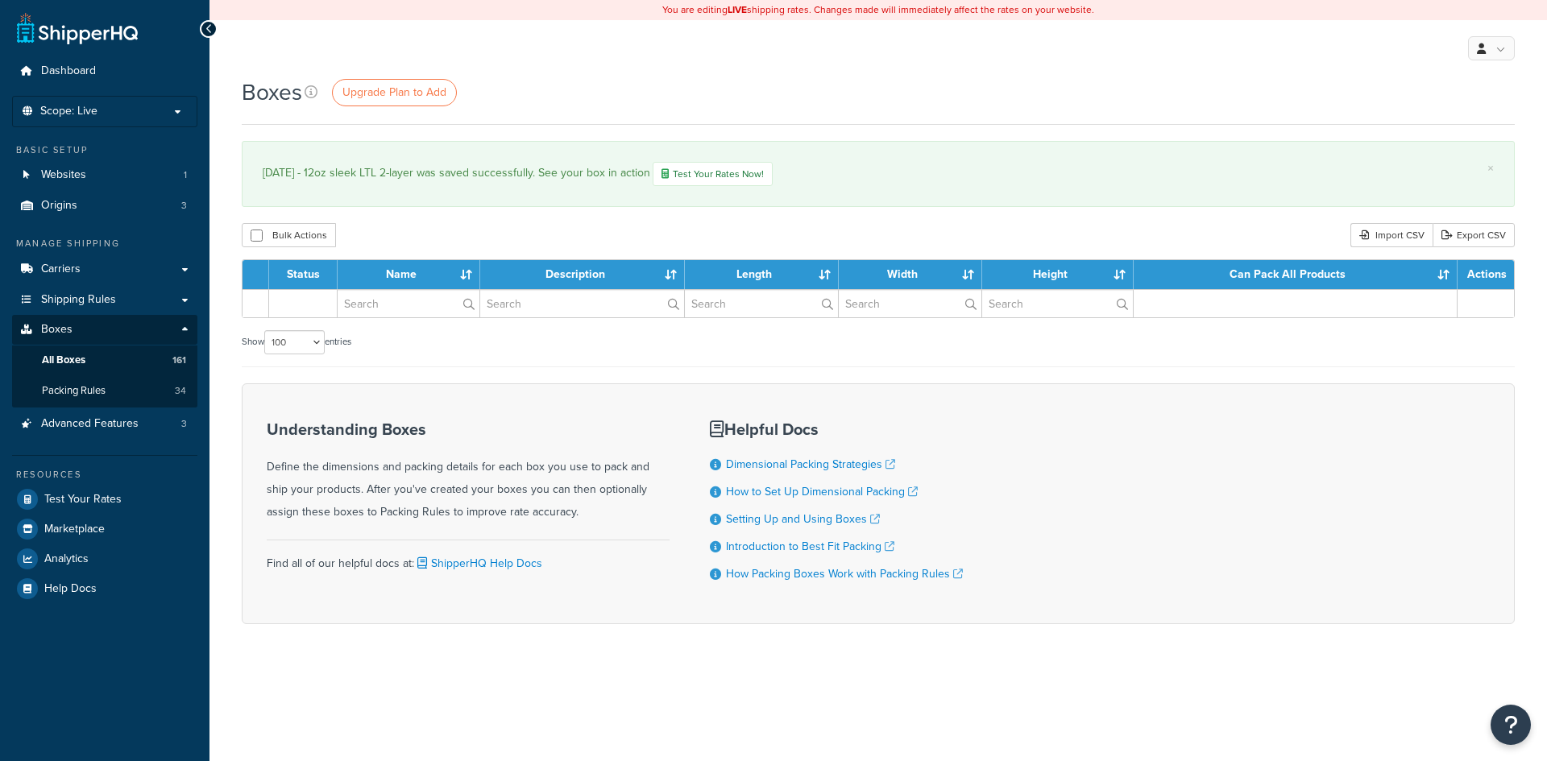
select select "100"
